Goal: Task Accomplishment & Management: Use online tool/utility

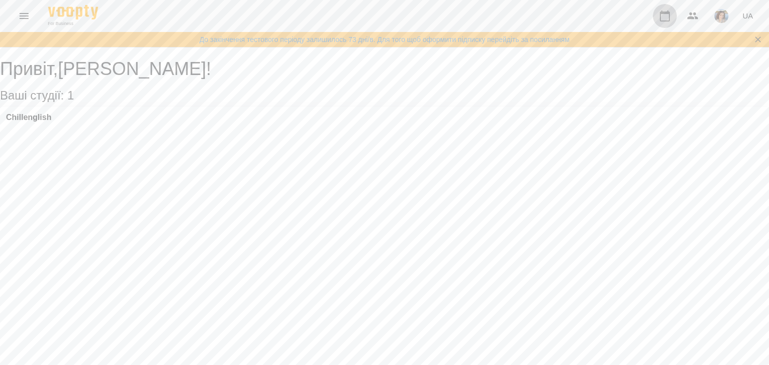
click at [663, 19] on icon "button" at bounding box center [665, 16] width 12 height 12
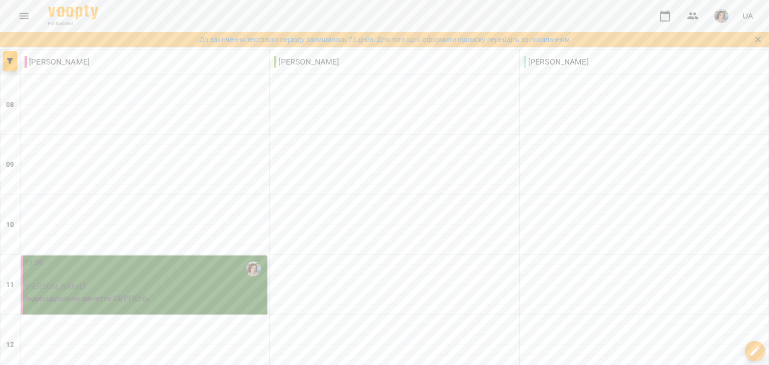
scroll to position [350, 0]
type input "**********"
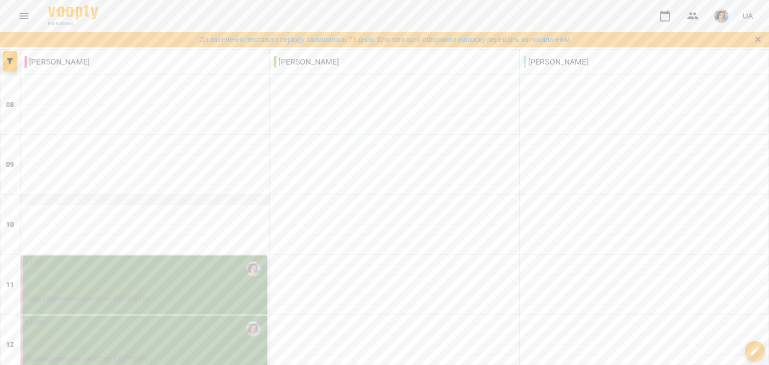
scroll to position [100, 0]
click at [113, 258] on div "11:00" at bounding box center [145, 269] width 240 height 23
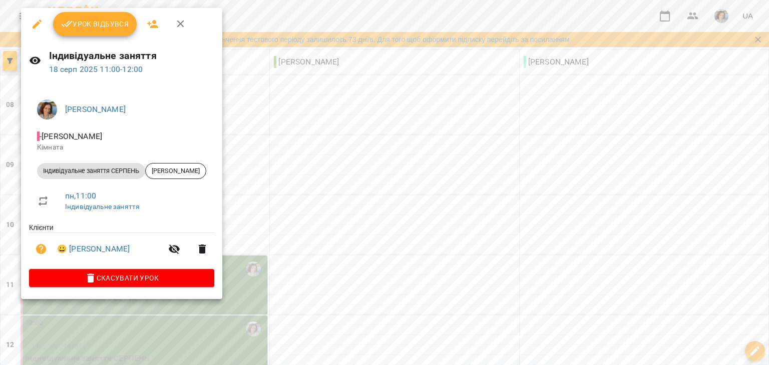
click at [89, 25] on span "Урок відбувся" at bounding box center [95, 24] width 68 height 12
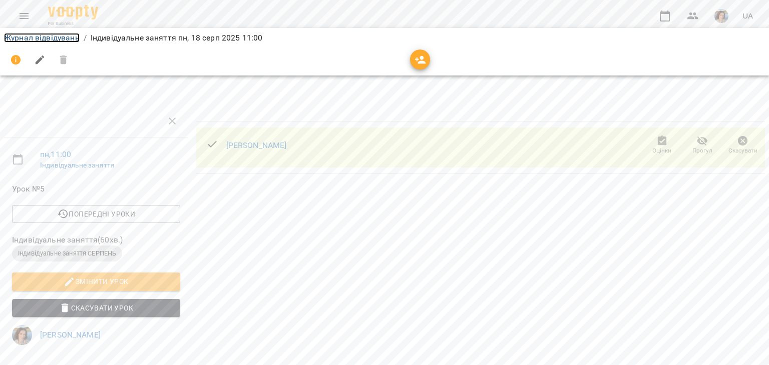
click at [52, 39] on link "Журнал відвідувань" at bounding box center [42, 38] width 76 height 10
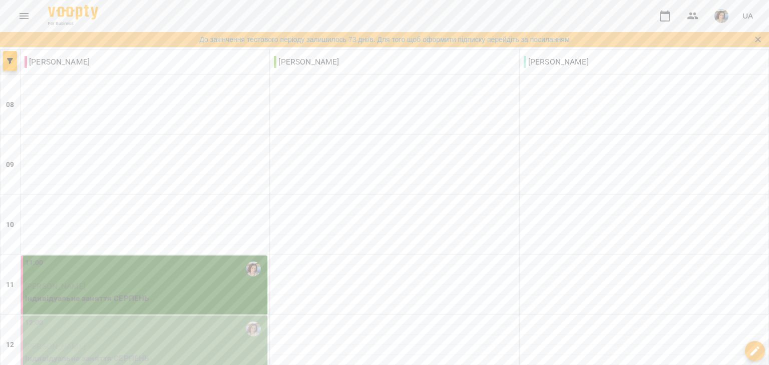
scroll to position [200, 0]
click at [105, 341] on p "[PERSON_NAME]" at bounding box center [145, 347] width 240 height 12
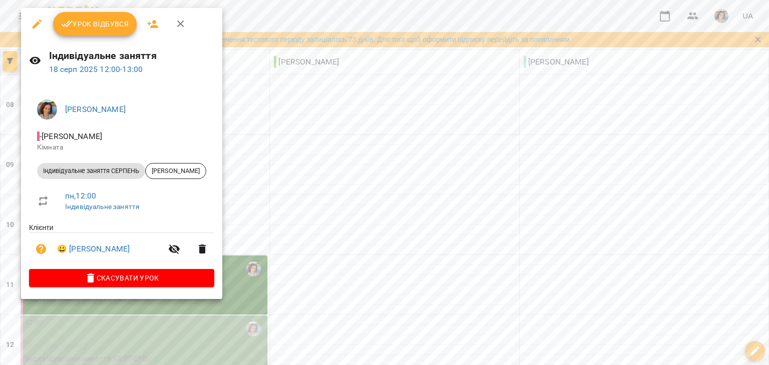
click at [86, 27] on span "Урок відбувся" at bounding box center [95, 24] width 68 height 12
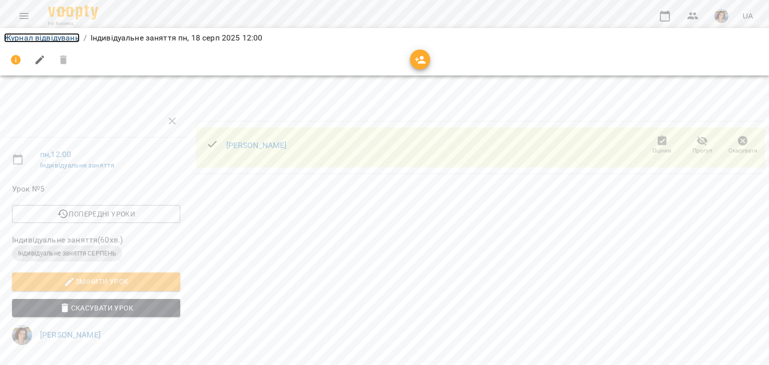
click at [62, 40] on link "Журнал відвідувань" at bounding box center [42, 38] width 76 height 10
